Goal: Find specific page/section: Find specific page/section

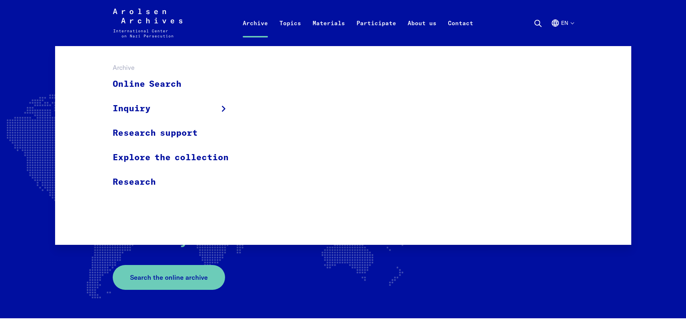
click at [263, 24] on link "Archive" at bounding box center [255, 31] width 37 height 29
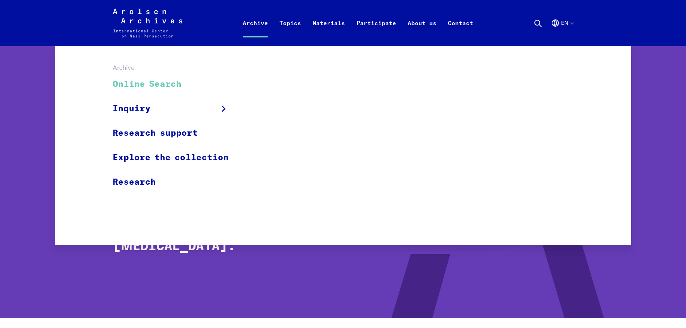
click at [145, 81] on link "Online Search" at bounding box center [175, 84] width 125 height 24
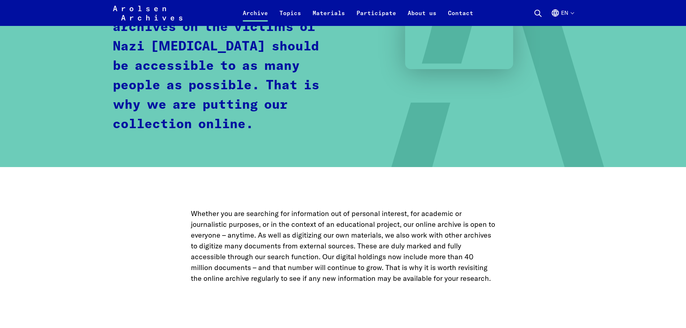
scroll to position [36, 0]
